Goal: Task Accomplishment & Management: Manage account settings

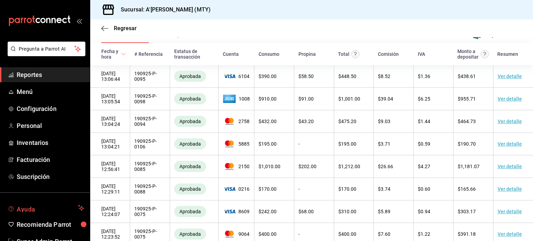
scroll to position [20, 0]
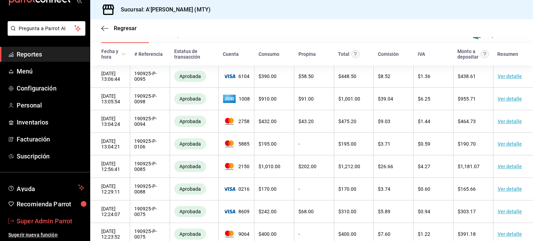
click at [38, 222] on span "Super Admin Parrot" at bounding box center [51, 221] width 68 height 9
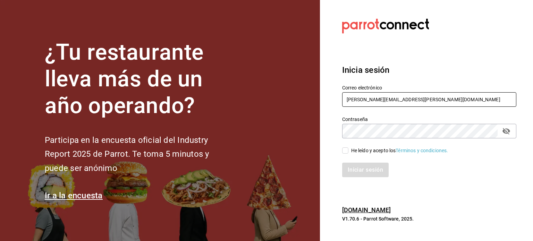
click at [393, 103] on input "[PERSON_NAME][EMAIL_ADDRESS][PERSON_NAME][DOMAIN_NAME]" at bounding box center [429, 99] width 174 height 15
paste input "[EMAIL_ADDRESS][DOMAIN_NAME]"
type input "[EMAIL_ADDRESS][DOMAIN_NAME]"
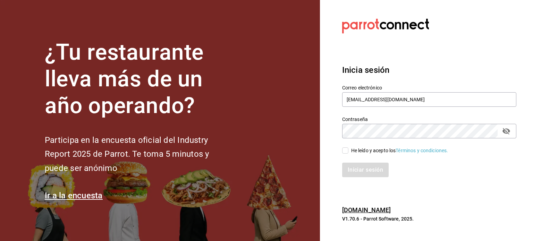
click at [359, 150] on div "He leído y acepto los Términos y condiciones." at bounding box center [399, 150] width 97 height 7
click at [348, 150] on input "He leído y acepto los Términos y condiciones." at bounding box center [345, 150] width 6 height 6
checkbox input "true"
click at [364, 167] on button "Iniciar sesión" at bounding box center [365, 170] width 47 height 15
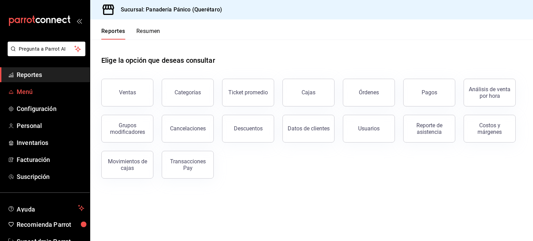
click at [46, 93] on span "Menú" at bounding box center [51, 91] width 68 height 9
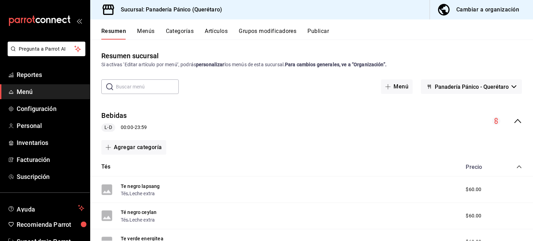
click at [517, 166] on icon "collapse-category-row" at bounding box center [519, 167] width 5 height 3
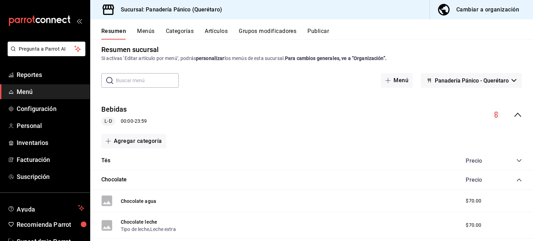
scroll to position [7, 0]
click at [516, 177] on icon "collapse-category-row" at bounding box center [519, 180] width 6 height 6
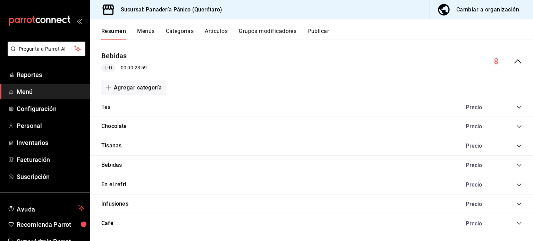
scroll to position [65, 0]
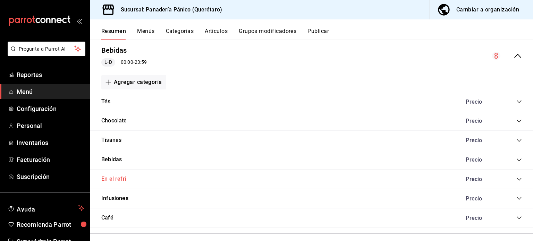
click at [120, 178] on button "En el refri" at bounding box center [113, 179] width 25 height 8
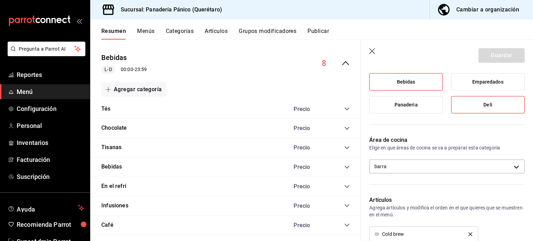
scroll to position [73, 0]
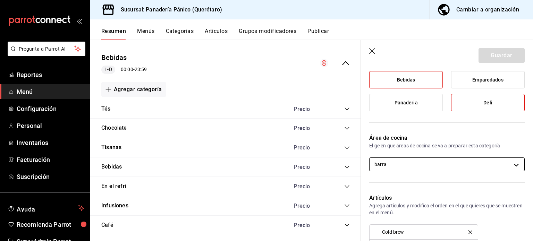
click at [409, 159] on body "Pregunta a Parrot AI Reportes Menú Configuración Personal Inventarios Facturaci…" at bounding box center [266, 120] width 533 height 241
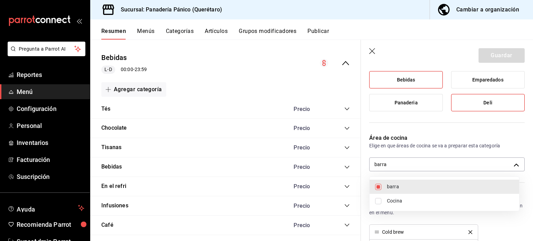
click at [406, 144] on div at bounding box center [266, 120] width 533 height 241
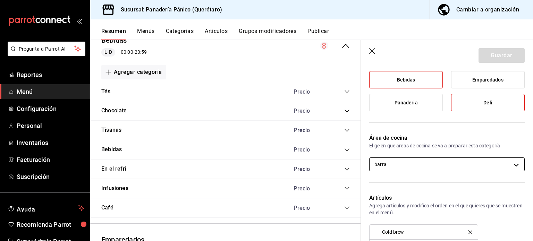
scroll to position [85, 0]
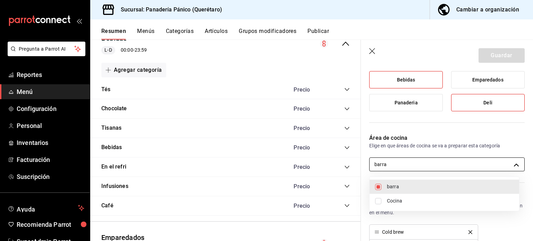
click at [428, 169] on body "Pregunta a Parrot AI Reportes Menú Configuración Personal Inventarios Facturaci…" at bounding box center [266, 120] width 533 height 241
click at [407, 197] on span "Cocina" at bounding box center [450, 200] width 127 height 7
type input "c68a8b01-9220-4846-b937-c799a3f64ecb,0b94ea81-d250-4ff4-bd68-0e310495a28b"
checkbox input "true"
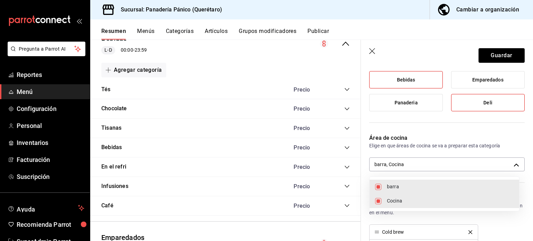
click at [379, 189] on input "checkbox" at bounding box center [378, 187] width 6 height 6
checkbox input "false"
type input "0b94ea81-d250-4ff4-bd68-0e310495a28b"
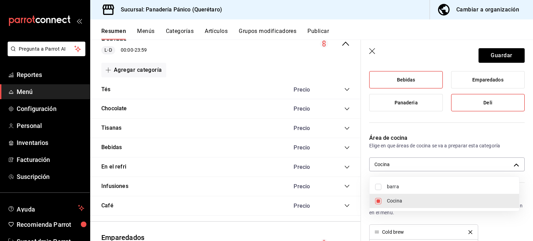
click at [497, 51] on div at bounding box center [266, 120] width 533 height 241
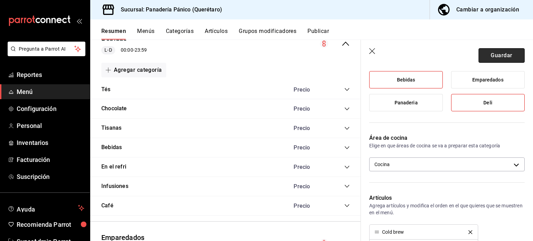
click at [495, 57] on button "Guardar" at bounding box center [502, 55] width 46 height 15
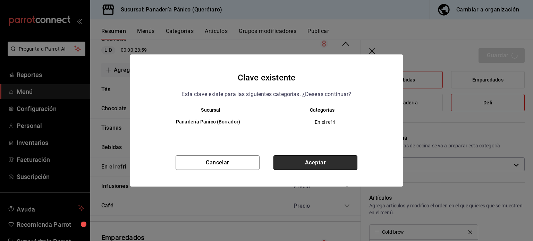
click at [346, 158] on button "Aceptar" at bounding box center [315, 162] width 84 height 15
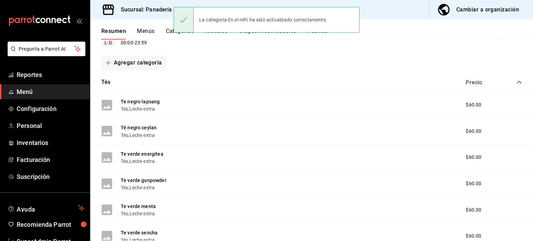
click at [319, 34] on button "Publicar" at bounding box center [318, 34] width 22 height 12
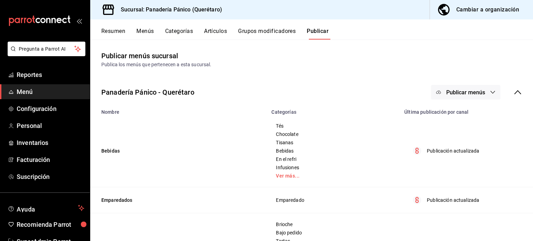
click at [455, 93] on span "Publicar menús" at bounding box center [465, 92] width 39 height 7
click at [451, 107] on li "Punto de venta" at bounding box center [461, 114] width 64 height 19
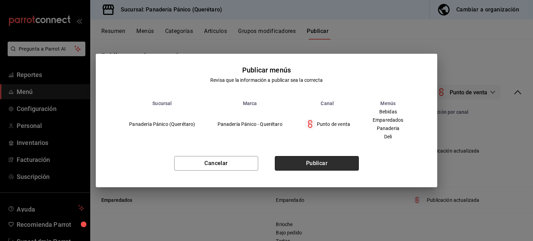
click at [319, 157] on button "Publicar" at bounding box center [317, 163] width 84 height 15
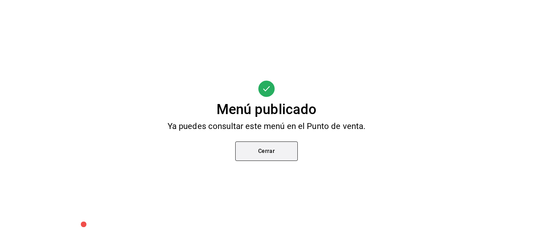
click at [272, 151] on button "Cerrar" at bounding box center [266, 151] width 62 height 19
